Goal: Navigation & Orientation: Find specific page/section

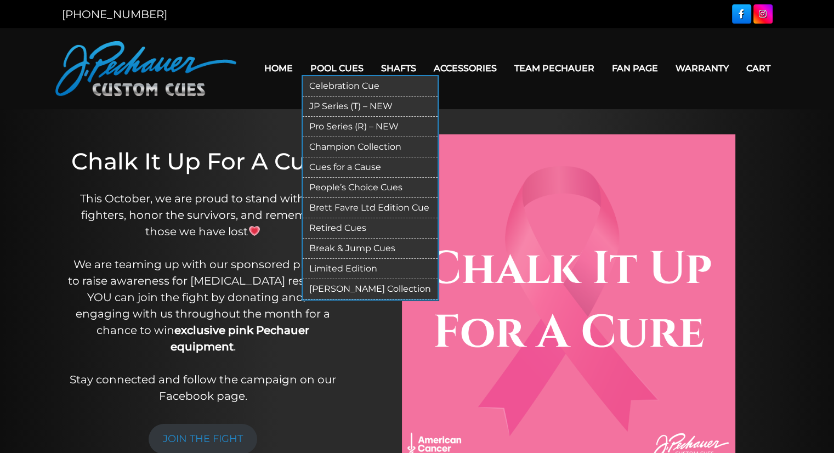
click at [325, 106] on link "JP Series (T) – NEW" at bounding box center [370, 107] width 135 height 20
click at [336, 125] on link "Pro Series (R) – NEW" at bounding box center [370, 127] width 135 height 20
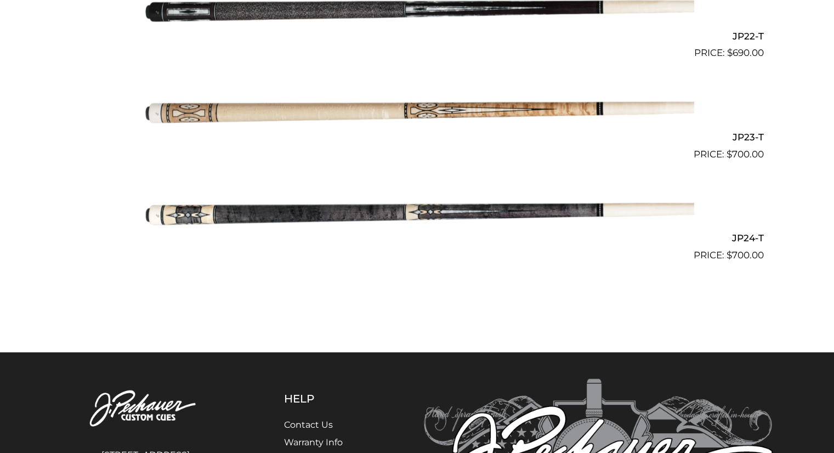
scroll to position [2524, 0]
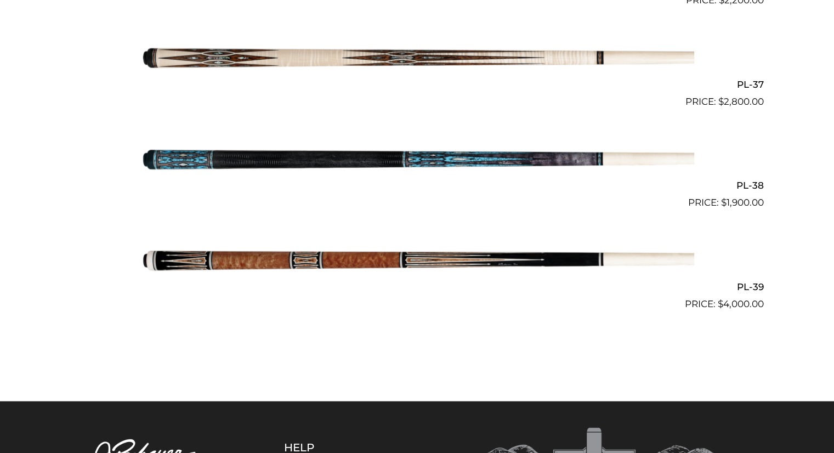
scroll to position [3112, 0]
